Goal: Information Seeking & Learning: Find specific fact

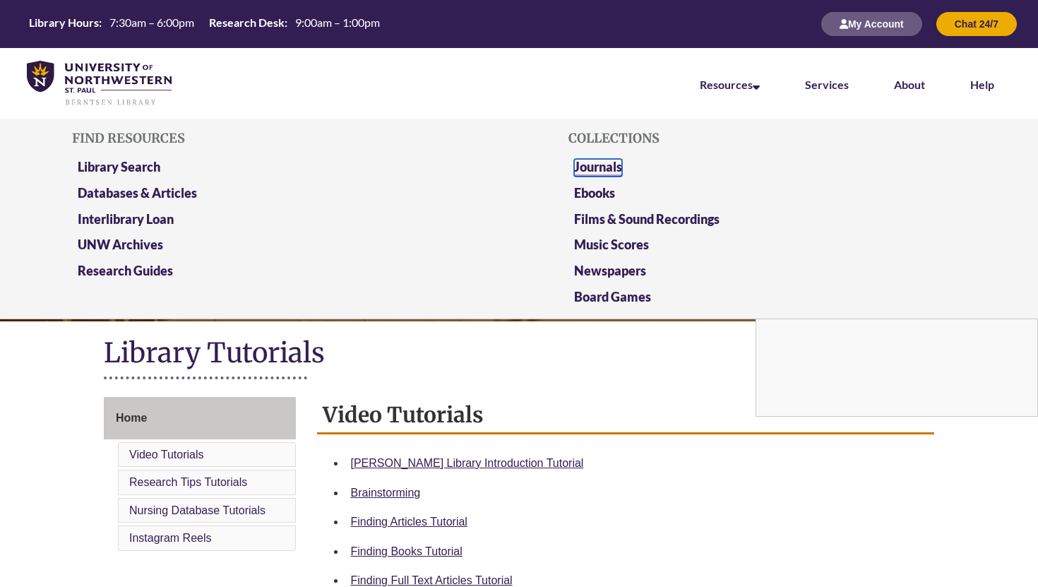
click at [598, 167] on link "Journals" at bounding box center [598, 168] width 48 height 18
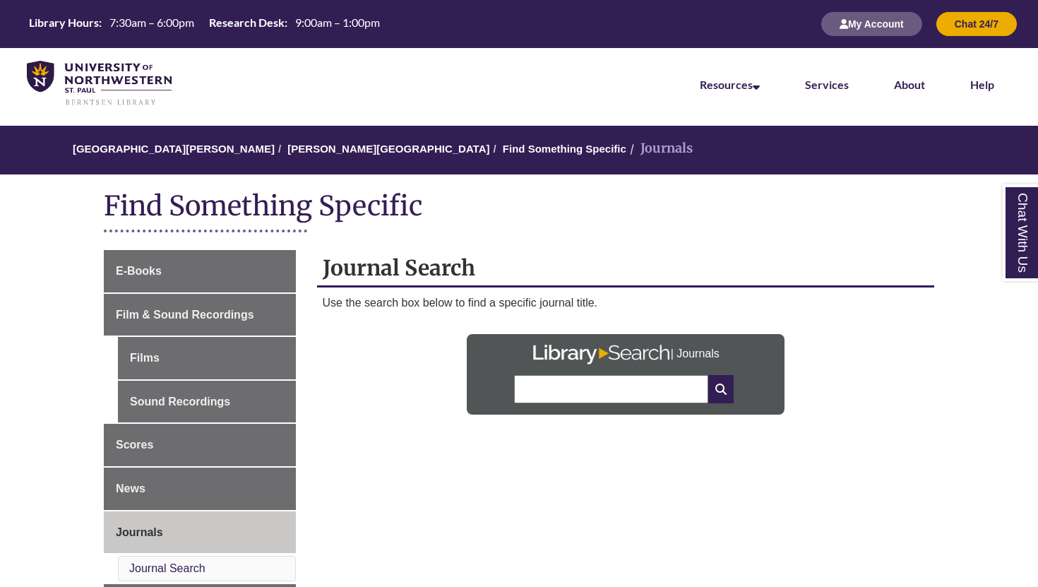
click at [619, 393] on input "text" at bounding box center [610, 389] width 193 height 28
type input "**********"
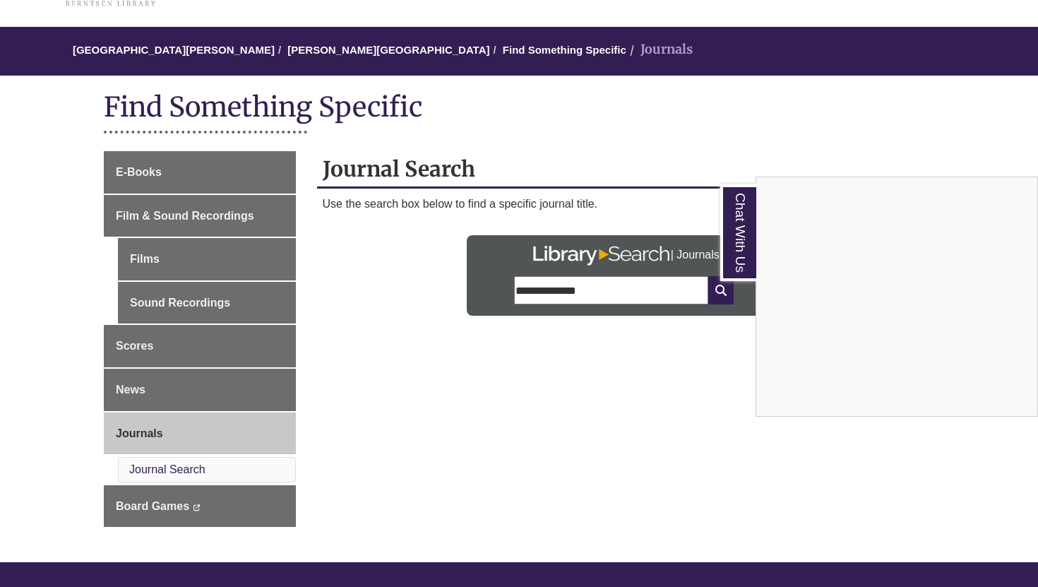
scroll to position [106, 0]
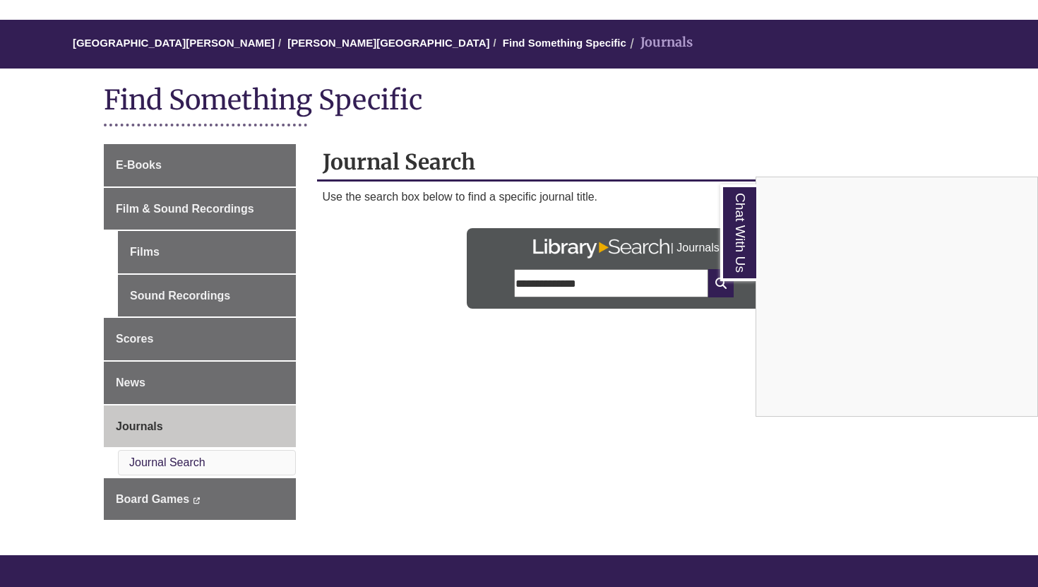
click at [167, 378] on div "Chat With Us" at bounding box center [519, 293] width 1038 height 587
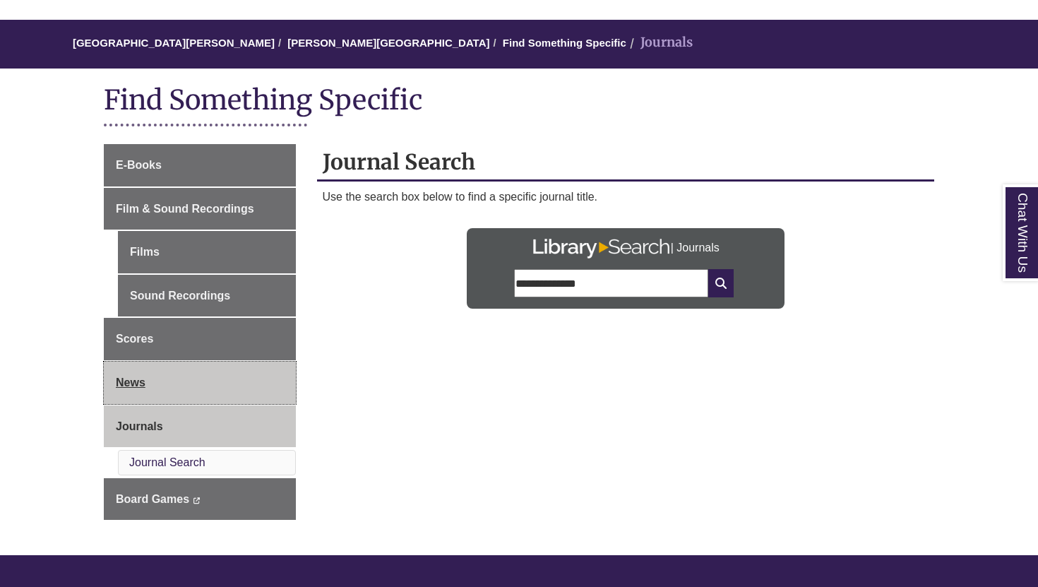
click at [132, 388] on span "News" at bounding box center [131, 382] width 30 height 12
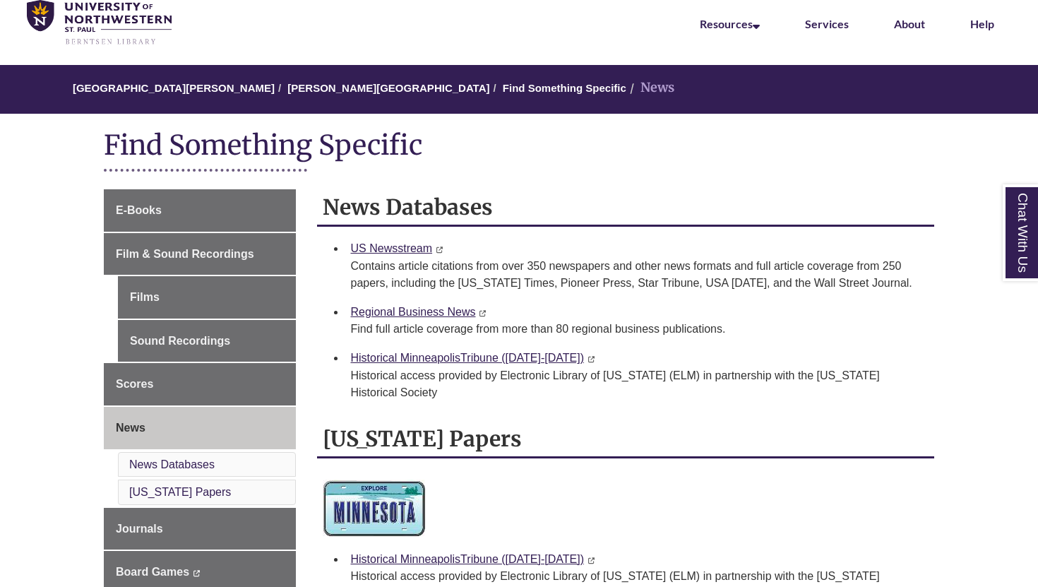
scroll to position [51, 0]
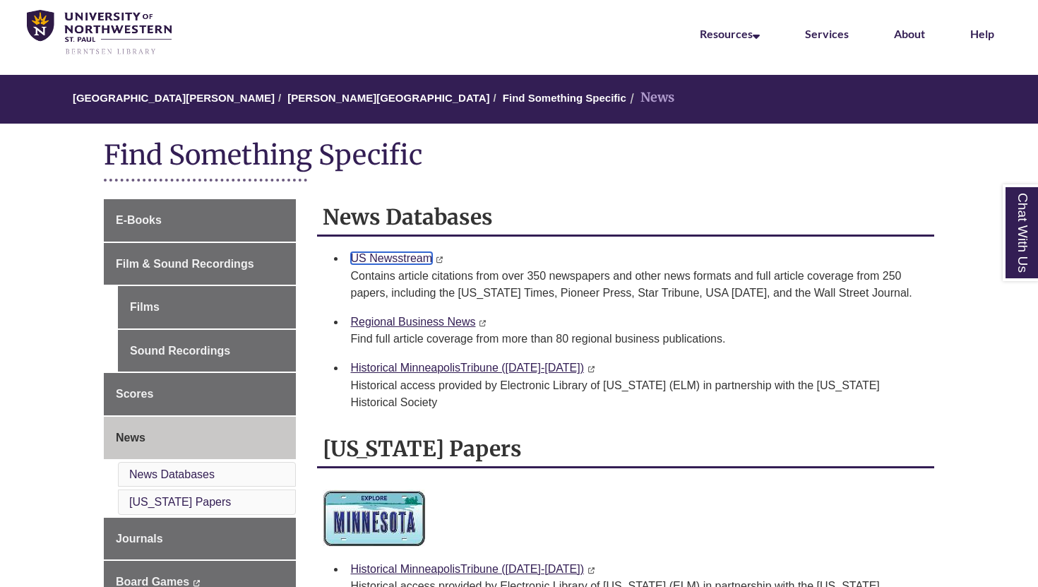
click at [407, 256] on link "US Newsstream" at bounding box center [392, 258] width 82 height 12
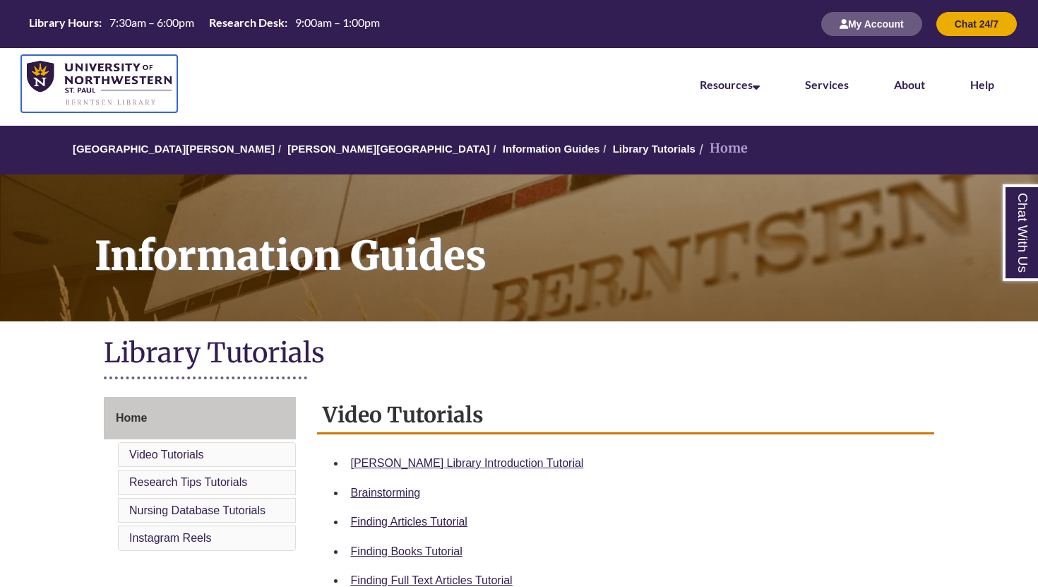
click at [105, 78] on img at bounding box center [99, 84] width 145 height 46
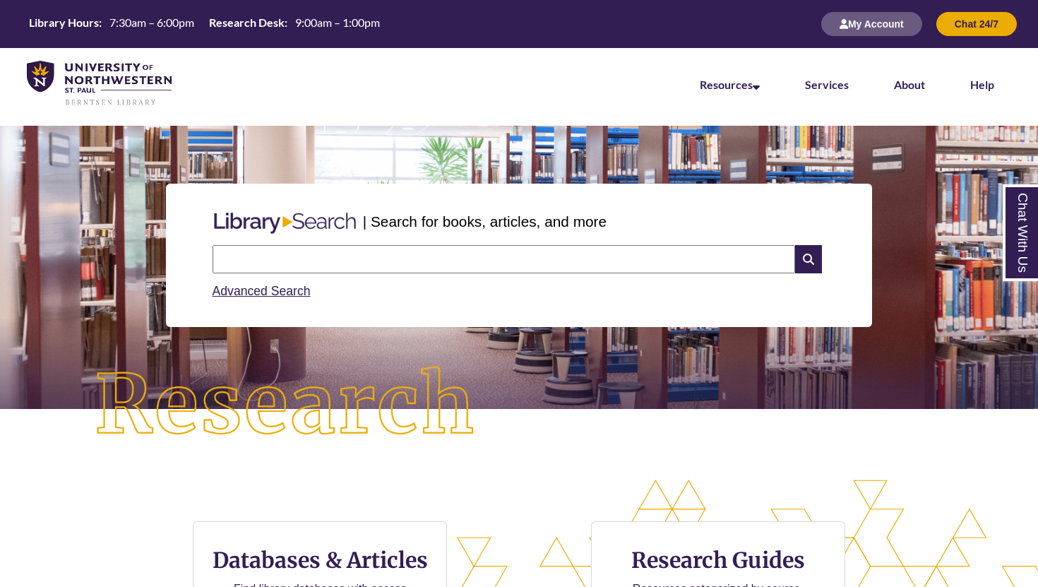
click at [501, 258] on input "text" at bounding box center [504, 259] width 583 height 28
type input "******"
